Goal: Task Accomplishment & Management: Use online tool/utility

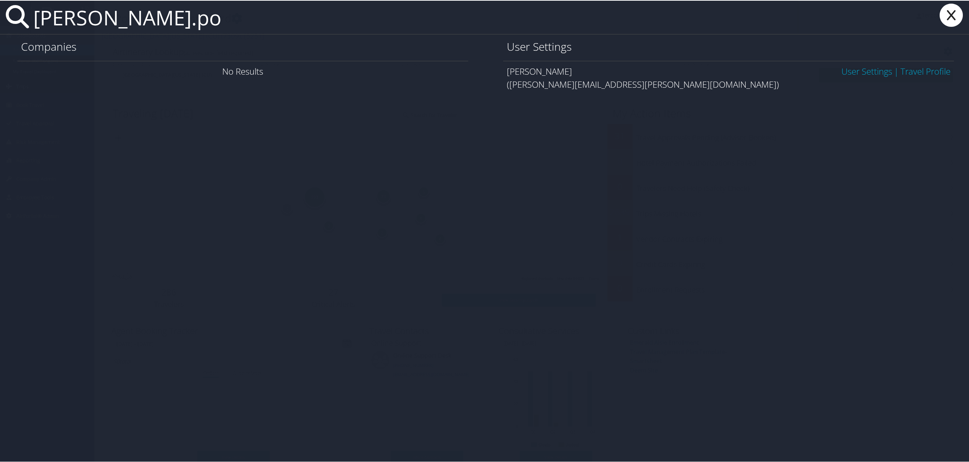
type input "benito.po"
click at [863, 69] on link "User Settings" at bounding box center [866, 71] width 51 height 12
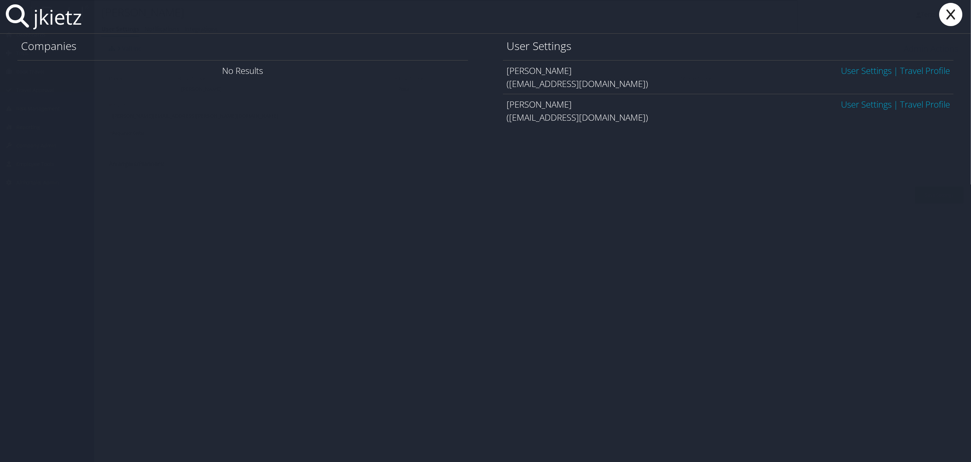
type input "jkietz"
click at [873, 73] on link "User Settings" at bounding box center [866, 71] width 51 height 12
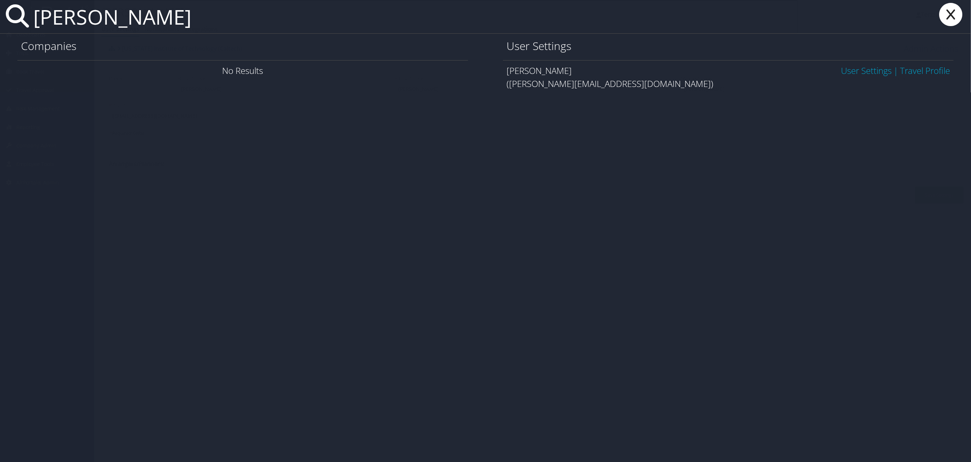
type input "lawson@math"
click at [863, 72] on link "User Settings" at bounding box center [866, 71] width 51 height 12
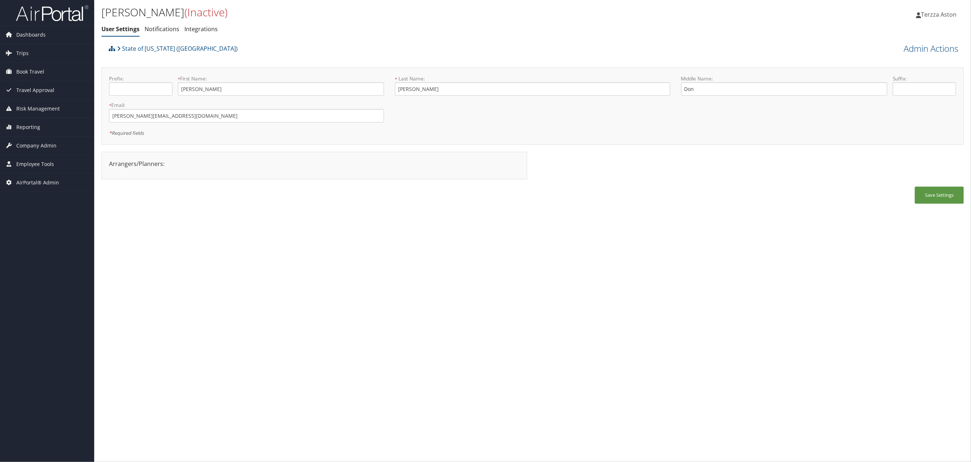
click at [94, 1] on div "[PERSON_NAME] (Inactive) User Settings Notifications Integrations User Settings…" at bounding box center [532, 20] width 877 height 41
click at [39, 147] on span "Company Admin" at bounding box center [36, 146] width 40 height 18
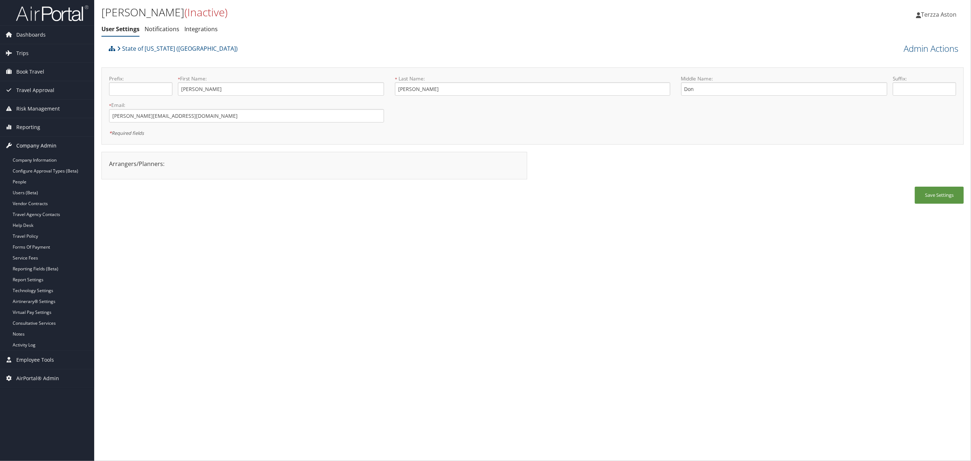
click at [49, 146] on span "Company Admin" at bounding box center [36, 146] width 40 height 18
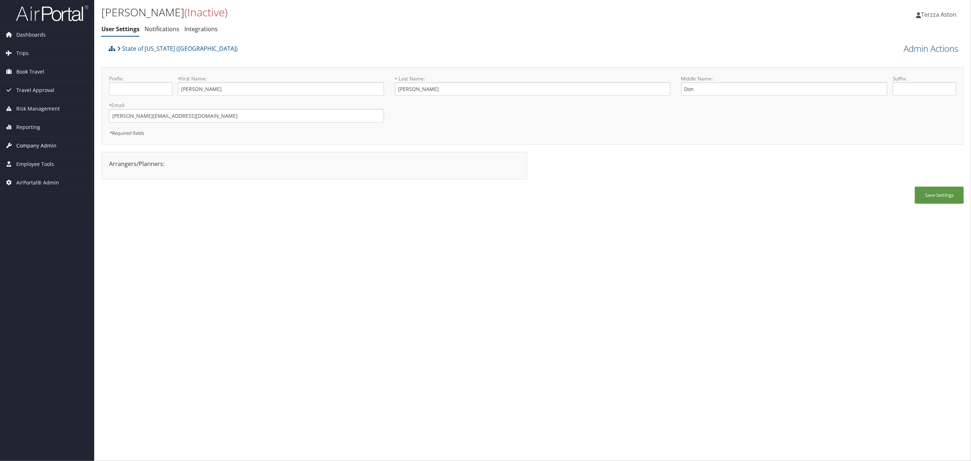
click at [49, 146] on span "Company Admin" at bounding box center [36, 146] width 40 height 18
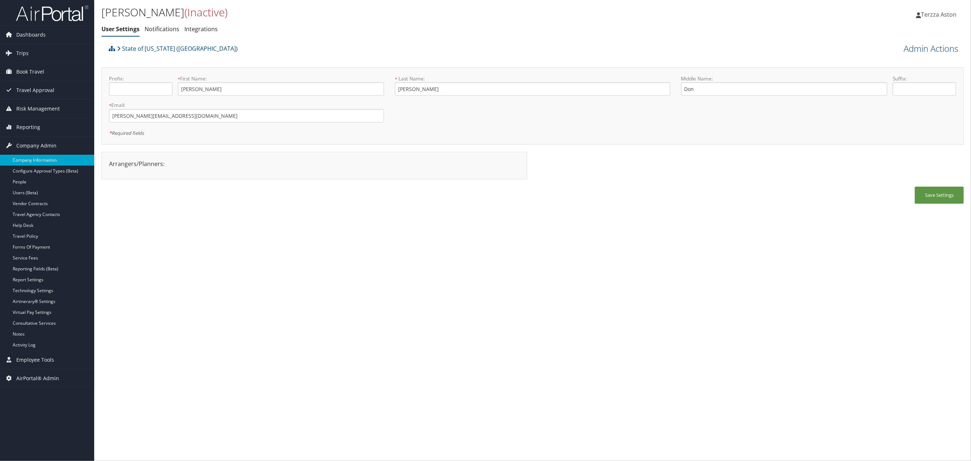
click at [46, 159] on link "Company Information" at bounding box center [47, 160] width 94 height 11
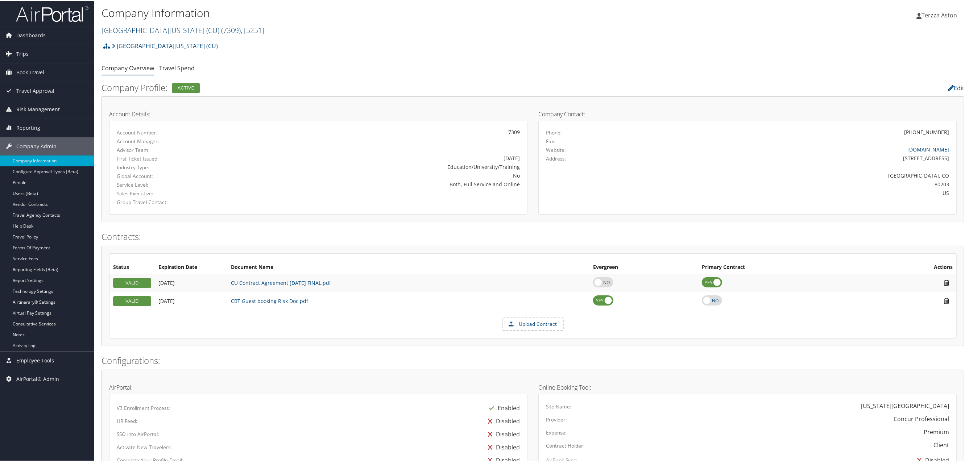
click at [221, 29] on span "( 7309 )" at bounding box center [231, 30] width 20 height 10
click at [119, 43] on input "search" at bounding box center [149, 42] width 95 height 13
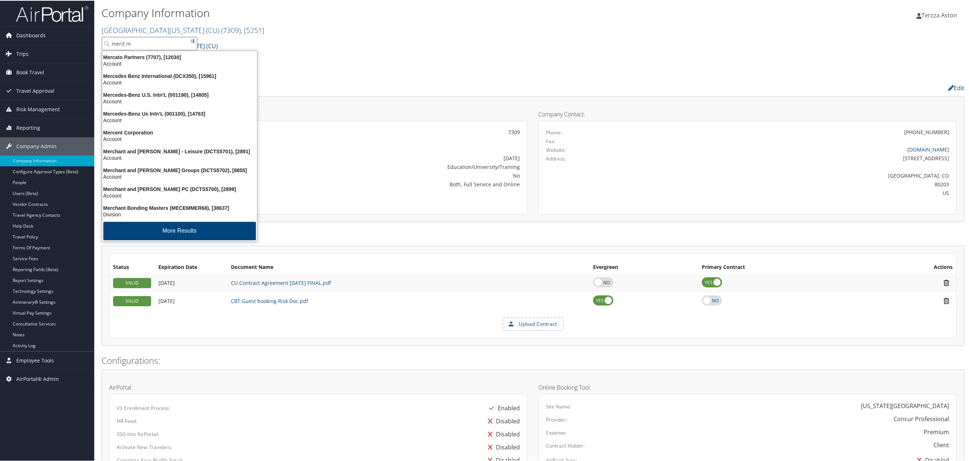
type input "merit me"
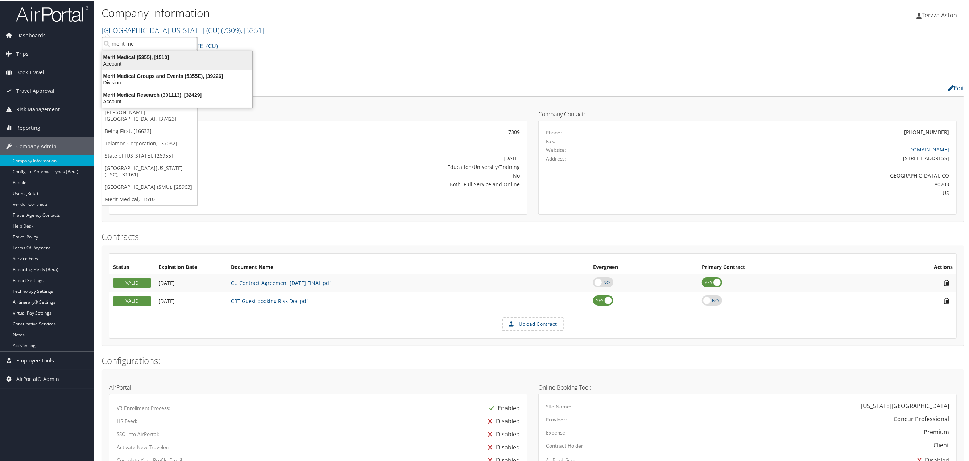
click at [126, 58] on div "Merit Medical (5355), [1510]" at bounding box center [177, 56] width 159 height 7
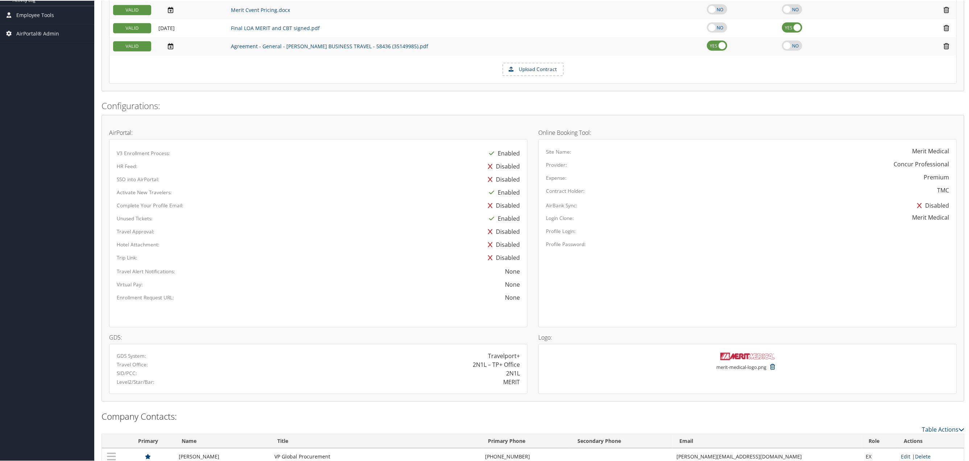
scroll to position [495, 0]
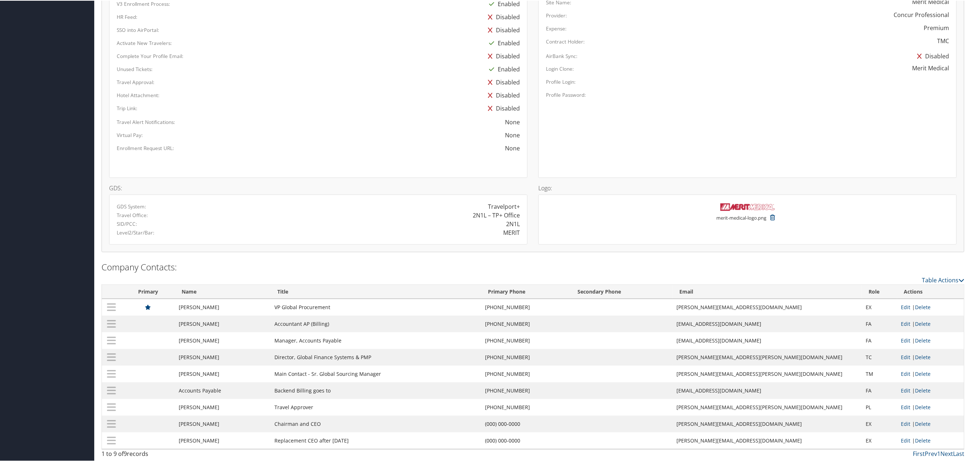
drag, startPoint x: 507, startPoint y: 322, endPoint x: 540, endPoint y: 322, distance: 32.6
click at [540, 322] on td "(801) 208-4294" at bounding box center [527, 323] width 90 height 17
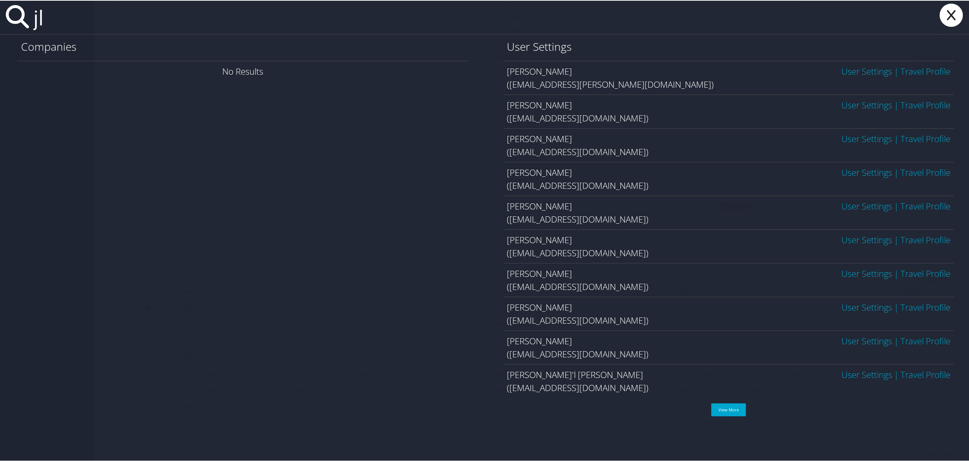
type input "j"
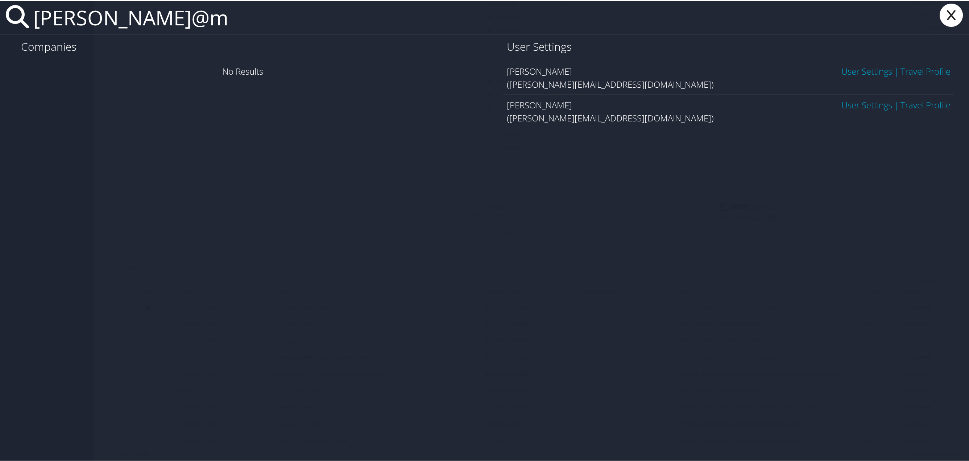
type input "lawson@m"
click at [849, 102] on link "User Settings" at bounding box center [866, 104] width 51 height 12
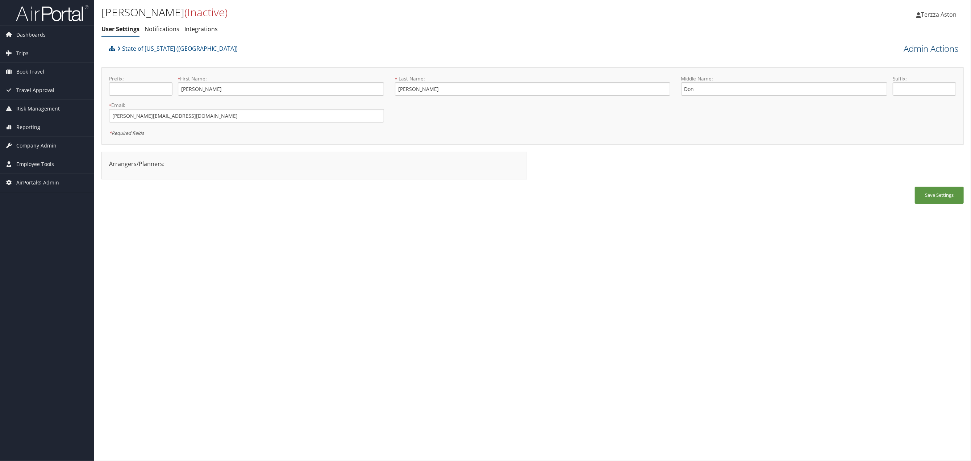
click at [928, 46] on link "Admin Actions" at bounding box center [931, 48] width 55 height 12
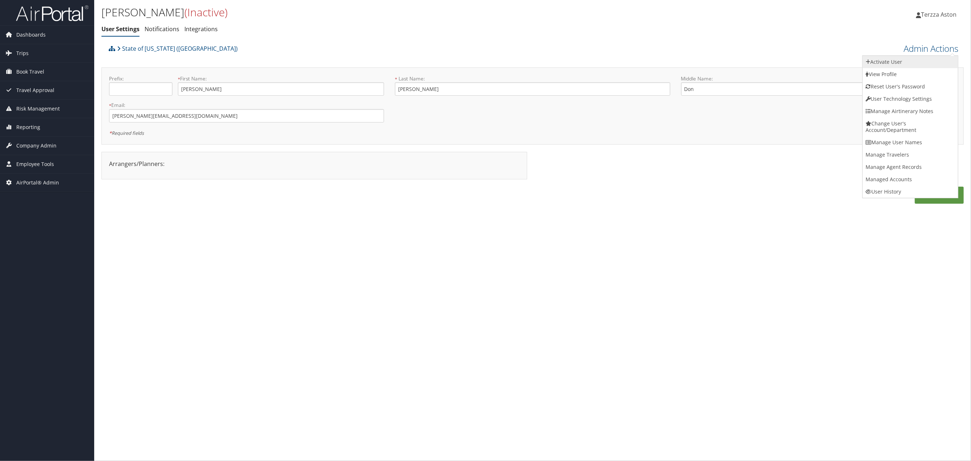
click at [891, 63] on link "Activate User" at bounding box center [910, 62] width 95 height 12
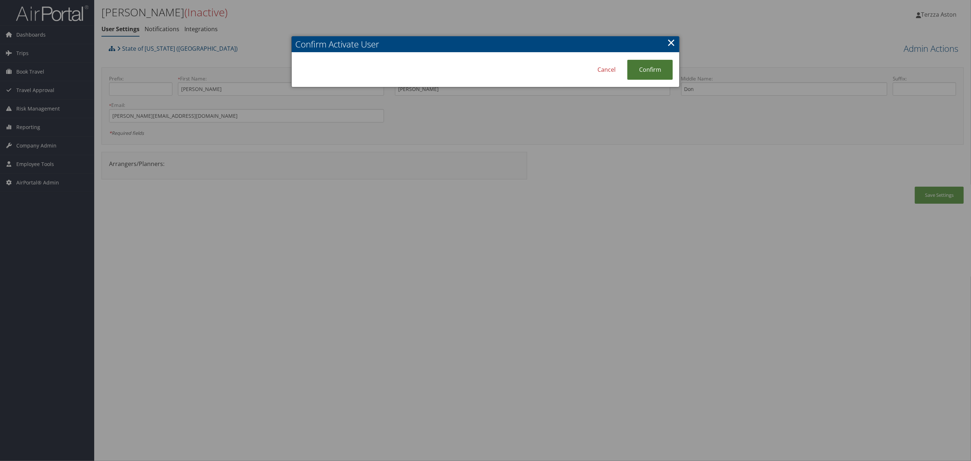
click at [656, 69] on link "Confirm" at bounding box center [650, 70] width 46 height 20
click at [675, 39] on link "×" at bounding box center [671, 42] width 8 height 14
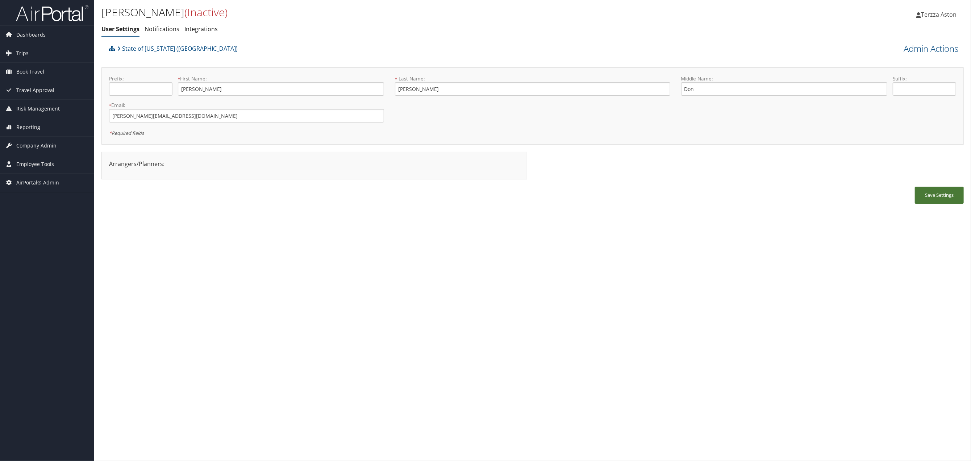
click at [930, 188] on button "Save Settings" at bounding box center [939, 195] width 49 height 17
click at [932, 190] on div at bounding box center [532, 200] width 863 height 26
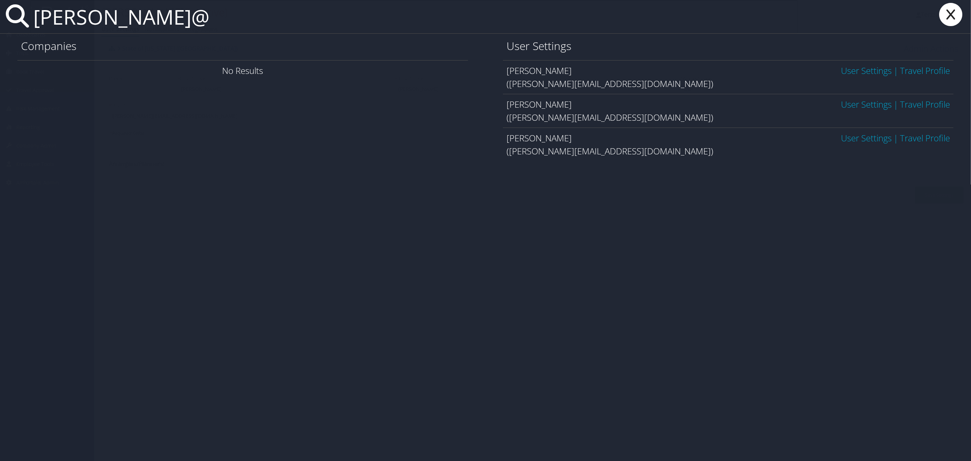
type input "lawson@"
click at [861, 139] on link "User Settings" at bounding box center [866, 138] width 51 height 12
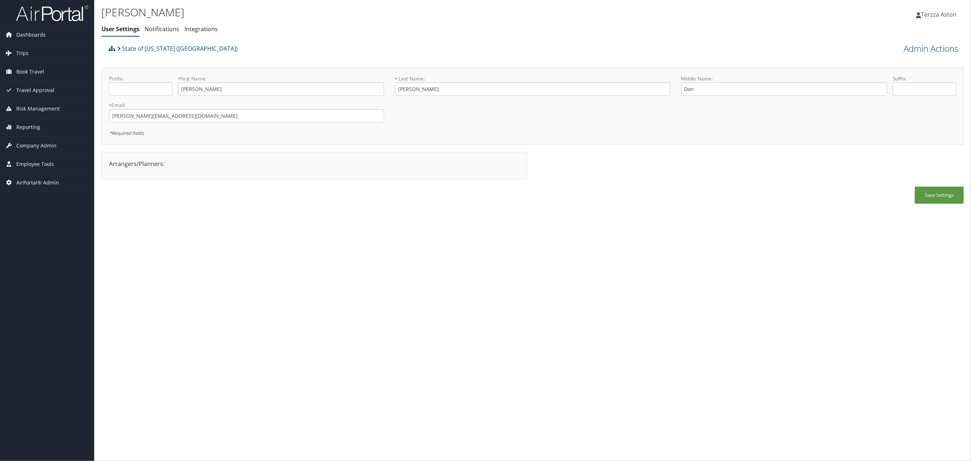
click at [935, 45] on link "Admin Actions" at bounding box center [931, 48] width 55 height 12
click at [901, 85] on link "User Technology Settings" at bounding box center [910, 86] width 95 height 12
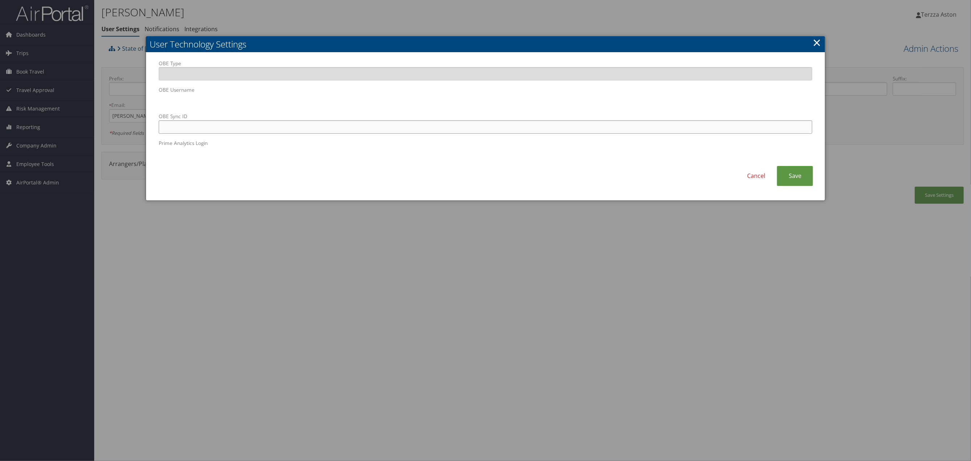
click at [277, 128] on input "OBE Sync ID" at bounding box center [486, 126] width 654 height 13
paste input "lawson@math.lsu.edu"
type input "lawson@math.lsu.edu"
click at [800, 173] on link "Save" at bounding box center [795, 176] width 36 height 20
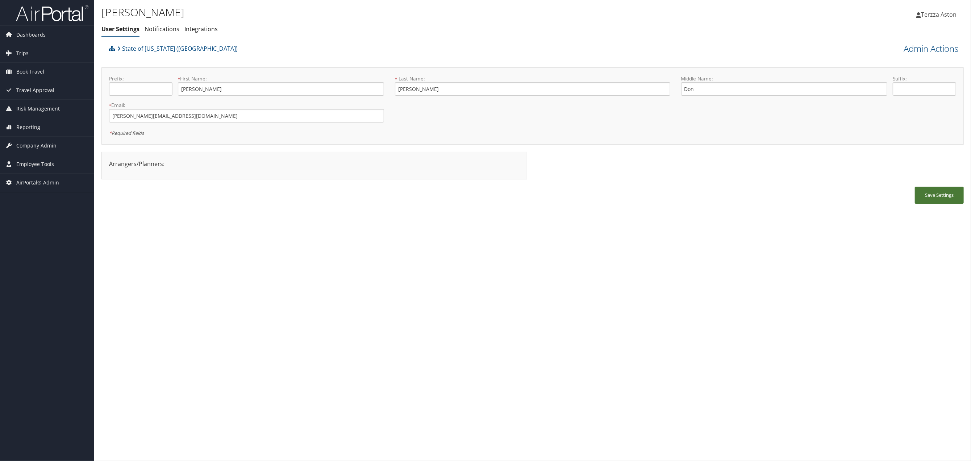
drag, startPoint x: 940, startPoint y: 195, endPoint x: 937, endPoint y: 191, distance: 4.9
click at [940, 195] on button "Save Settings" at bounding box center [939, 195] width 49 height 17
click at [28, 147] on span "Company Admin" at bounding box center [36, 146] width 40 height 18
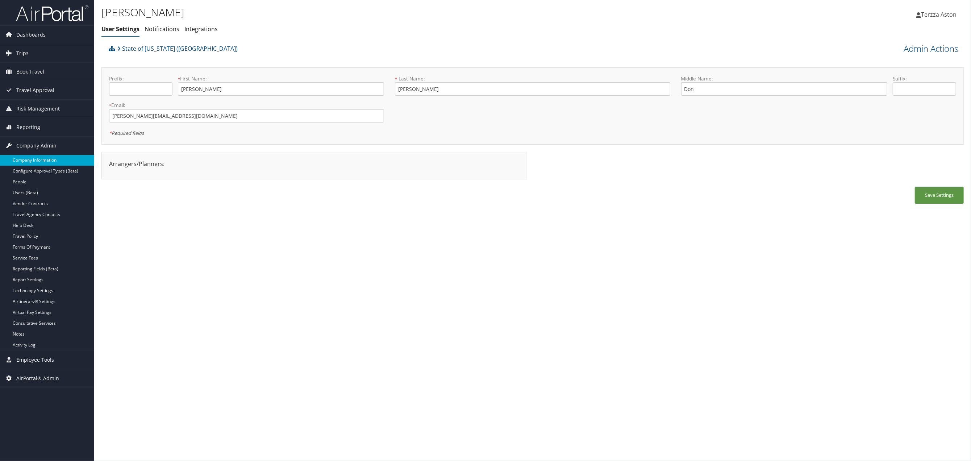
click at [54, 164] on link "Company Information" at bounding box center [47, 160] width 94 height 11
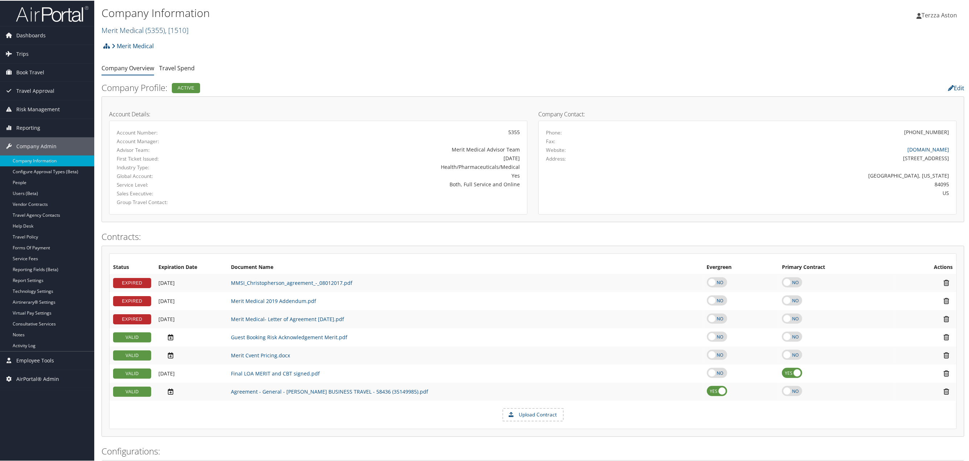
click at [129, 29] on link "Merit Medical ( 5355 ) , [ 1510 ]" at bounding box center [144, 30] width 87 height 10
click at [144, 75] on link "State of [US_STATE] ([GEOGRAPHIC_DATA]), [41874]" at bounding box center [149, 77] width 95 height 19
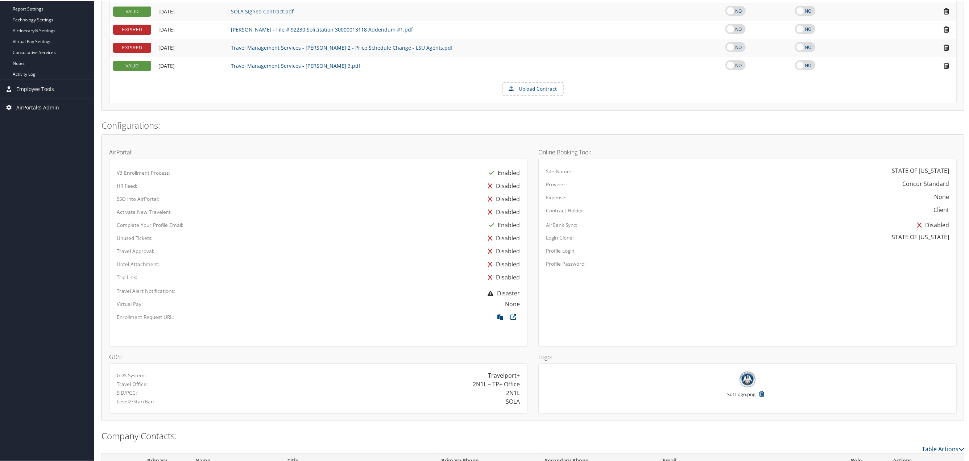
scroll to position [324, 0]
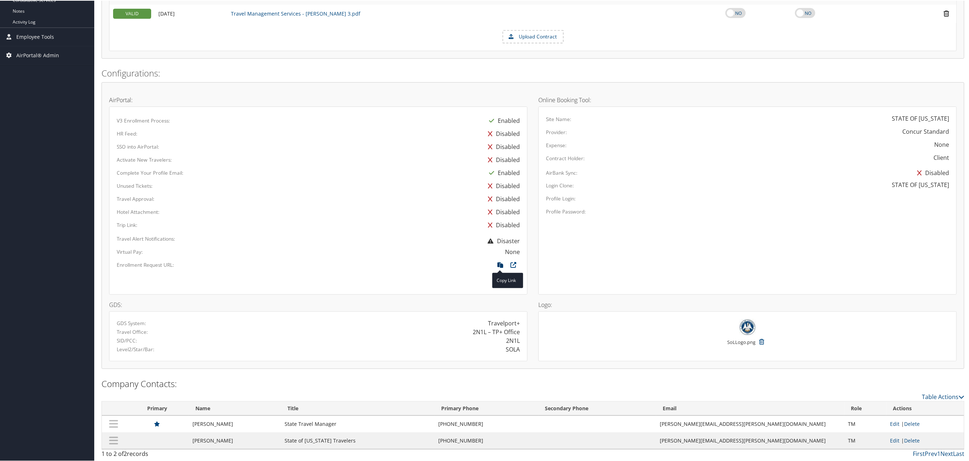
click at [496, 263] on icon at bounding box center [500, 265] width 13 height 9
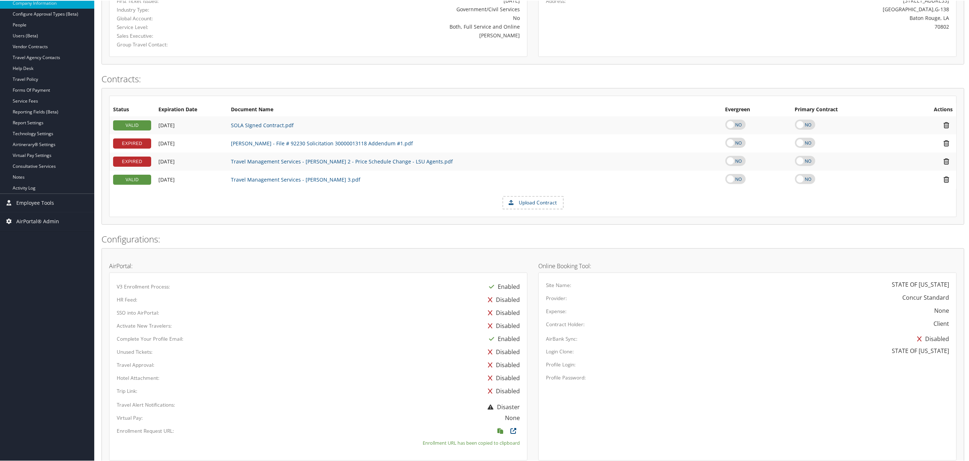
scroll to position [0, 0]
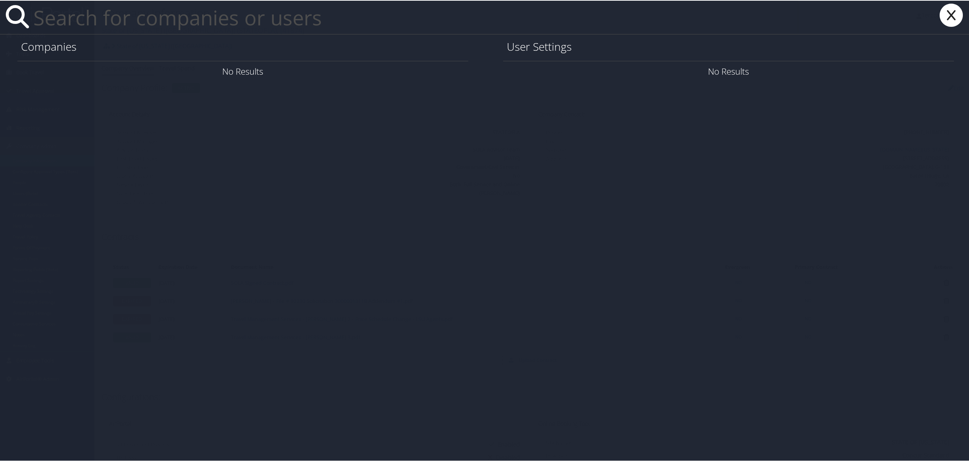
type input "g"
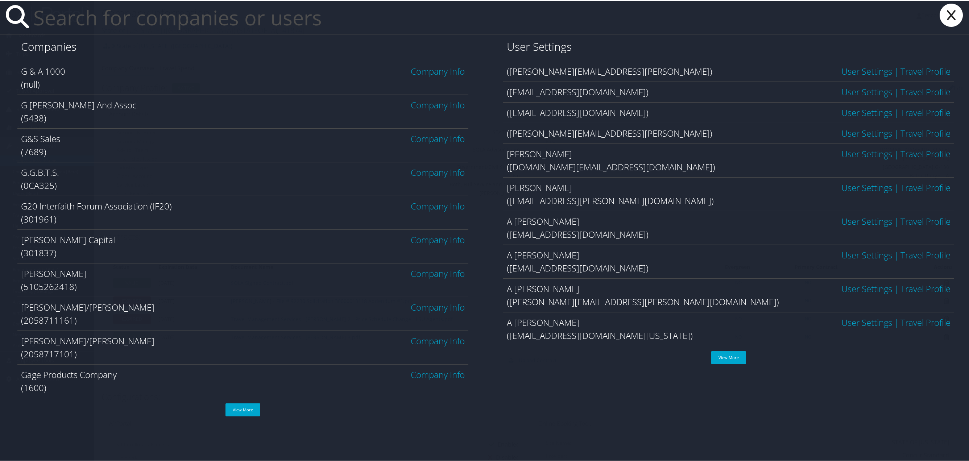
type input "g"
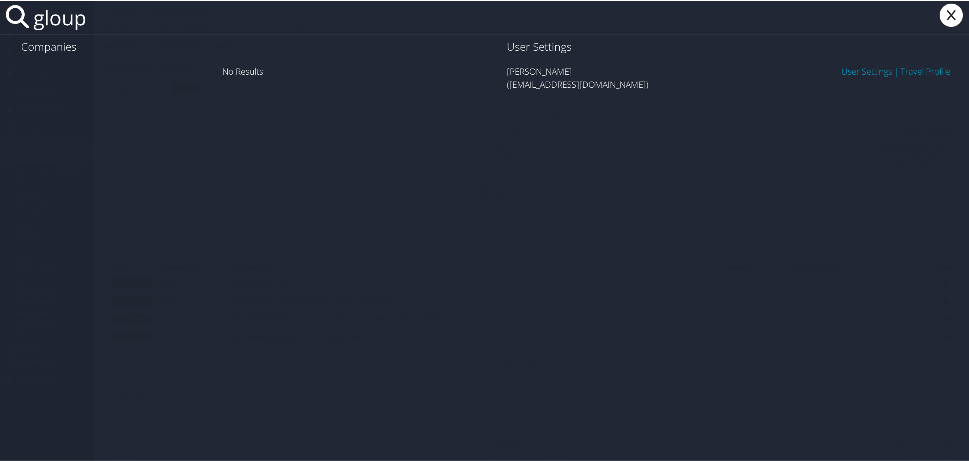
type input "gloup"
click at [852, 75] on link "User Settings" at bounding box center [866, 71] width 51 height 12
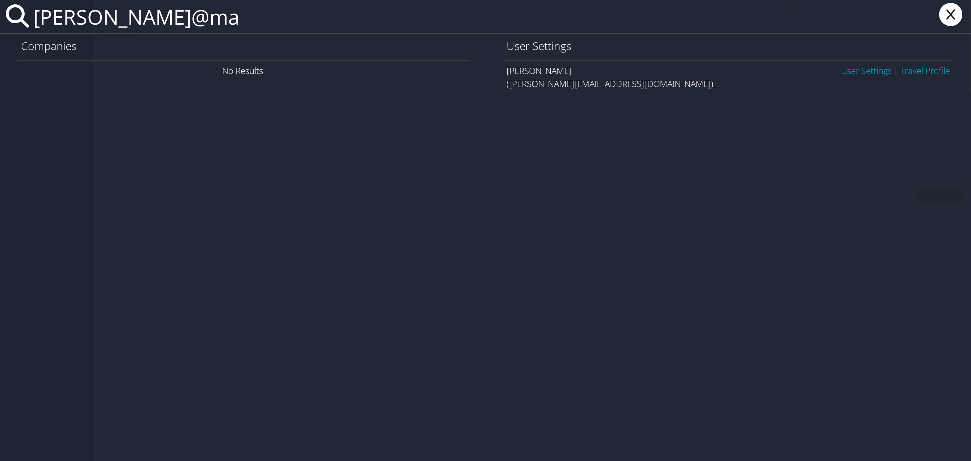
type input "lawson@ma"
click at [844, 73] on link "User Settings" at bounding box center [866, 71] width 51 height 12
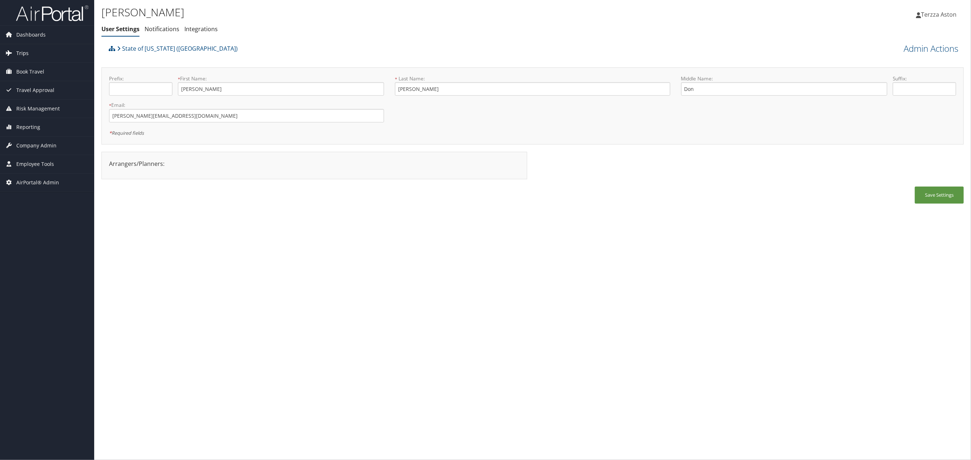
click at [21, 50] on span "Trips" at bounding box center [22, 53] width 12 height 18
click at [25, 70] on link "Airtinerary® Lookup" at bounding box center [47, 67] width 94 height 11
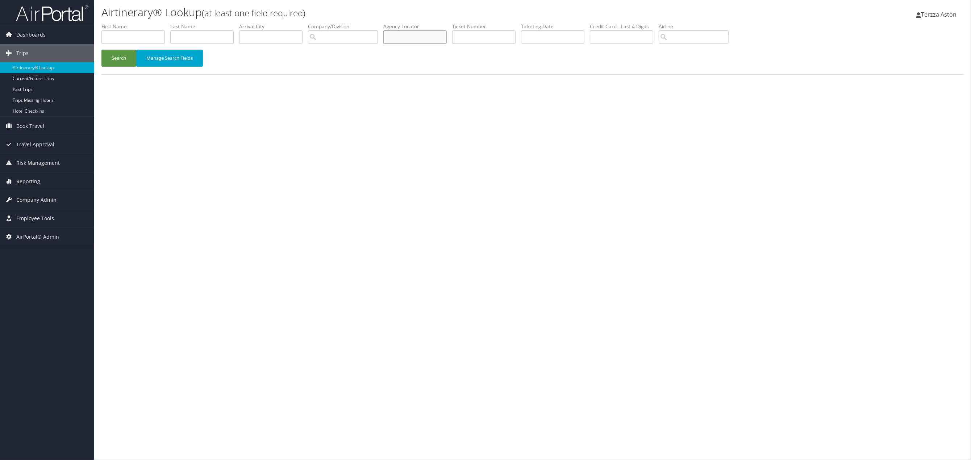
click at [404, 34] on input "text" at bounding box center [414, 36] width 63 height 13
type input "d0wymh"
click at [101, 50] on button "Search" at bounding box center [118, 58] width 35 height 17
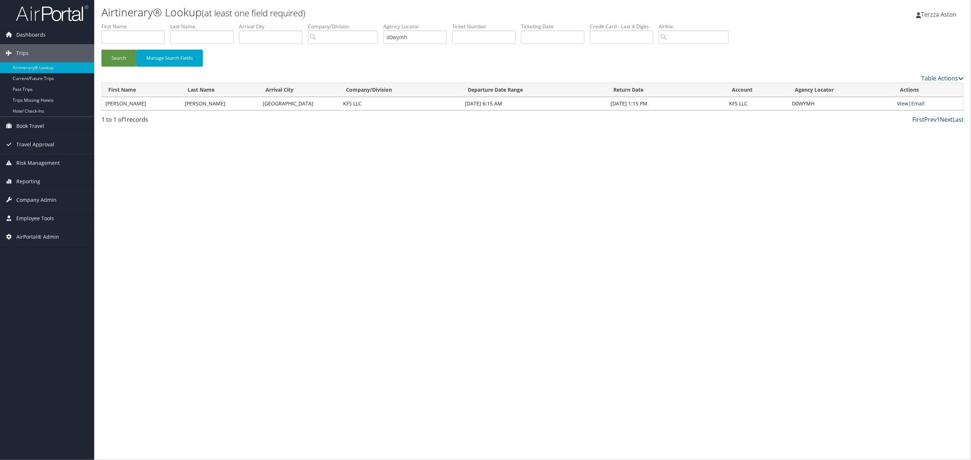
click at [901, 103] on link "View" at bounding box center [902, 103] width 11 height 7
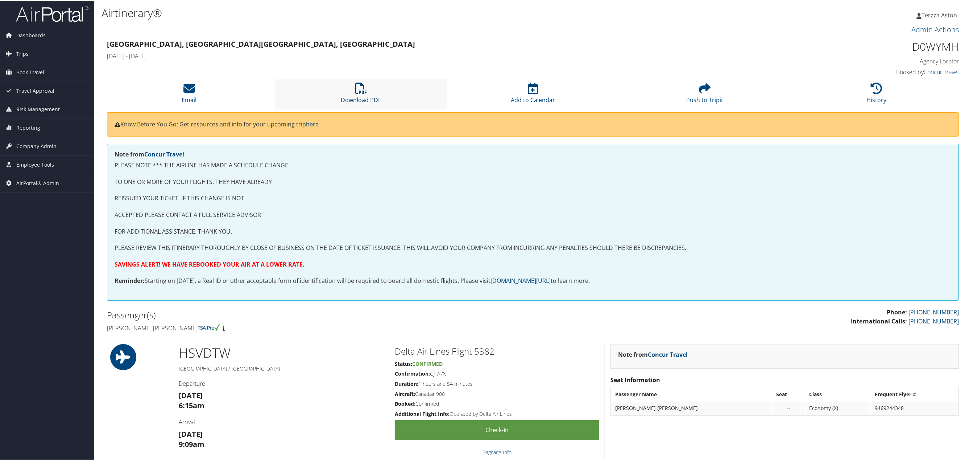
click at [361, 89] on icon at bounding box center [361, 88] width 12 height 12
